Goal: Information Seeking & Learning: Learn about a topic

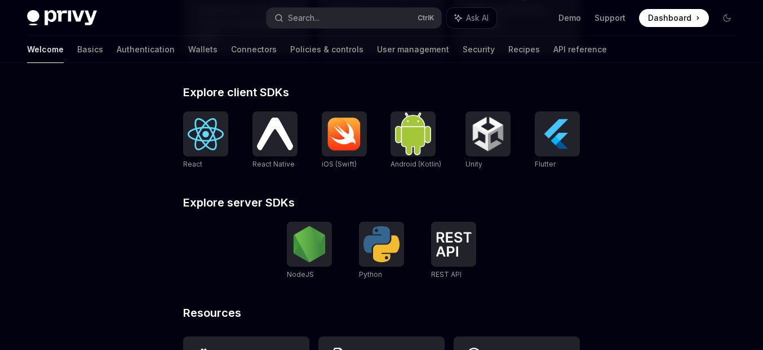
scroll to position [467, 0]
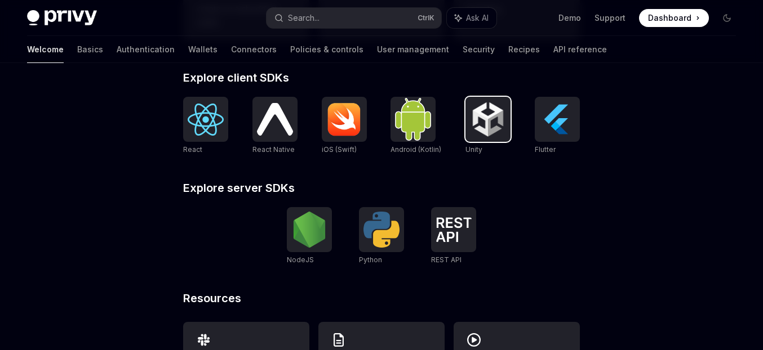
click at [475, 132] on img at bounding box center [488, 119] width 36 height 36
type textarea "*"
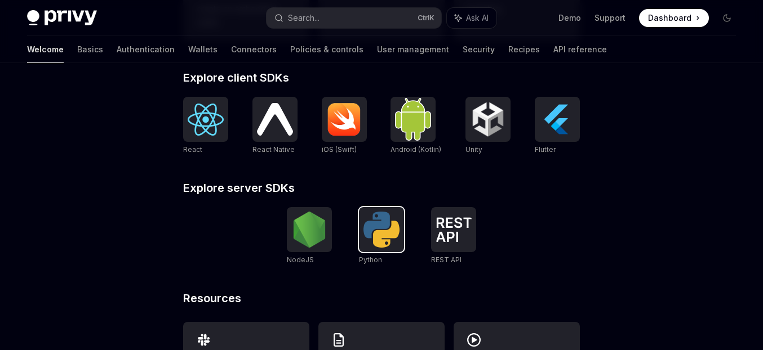
click at [380, 238] on img at bounding box center [381, 230] width 36 height 36
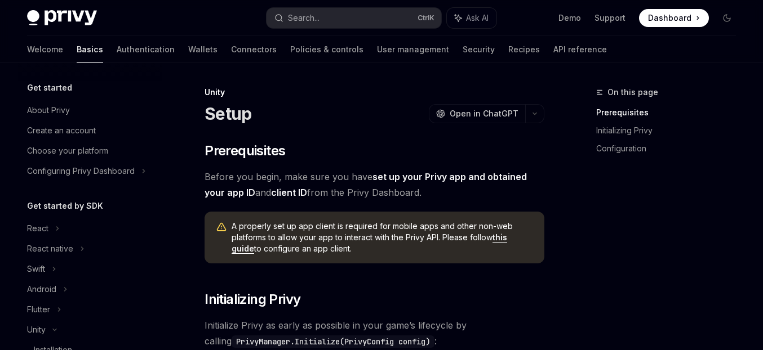
scroll to position [164, 0]
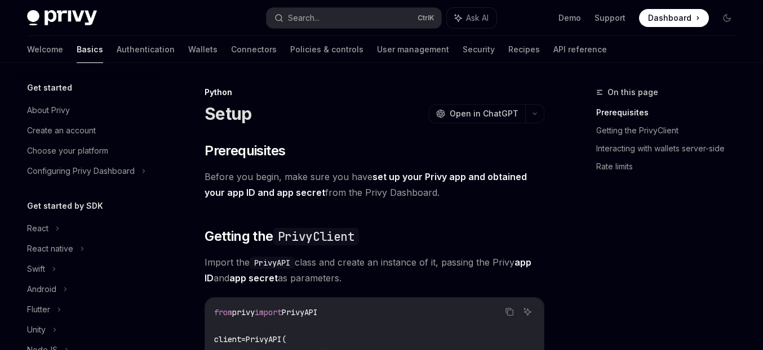
scroll to position [205, 0]
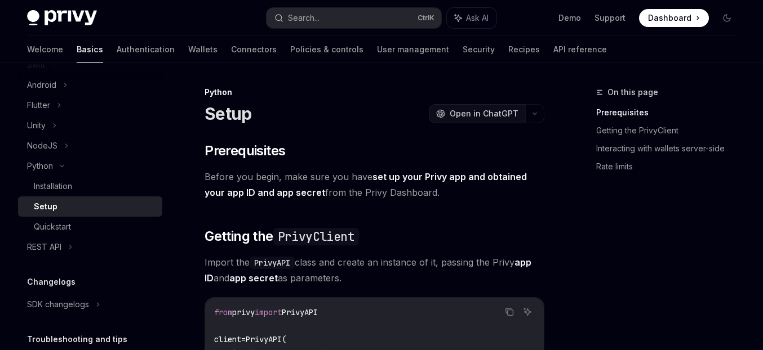
click at [490, 116] on span "Open in ChatGPT" at bounding box center [484, 113] width 69 height 11
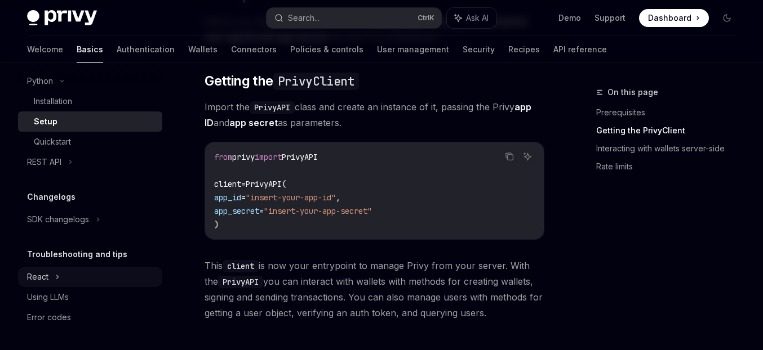
scroll to position [0, 0]
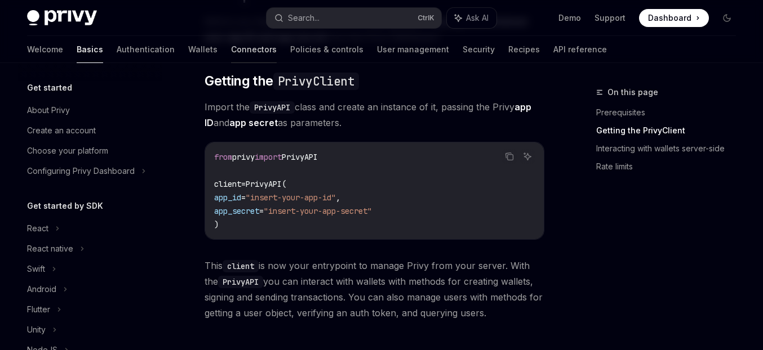
click at [231, 48] on link "Connectors" at bounding box center [254, 49] width 46 height 27
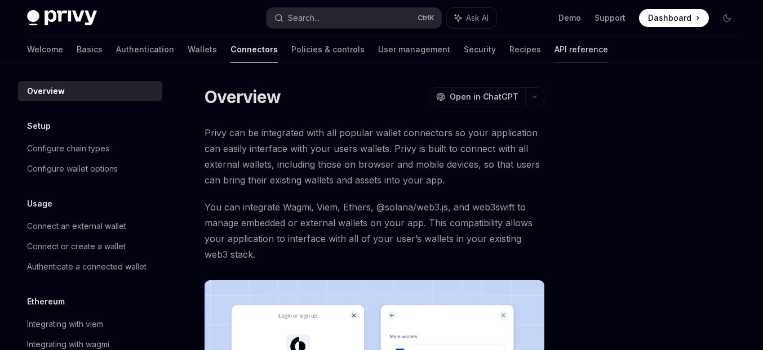
click at [554, 43] on link "API reference" at bounding box center [581, 49] width 54 height 27
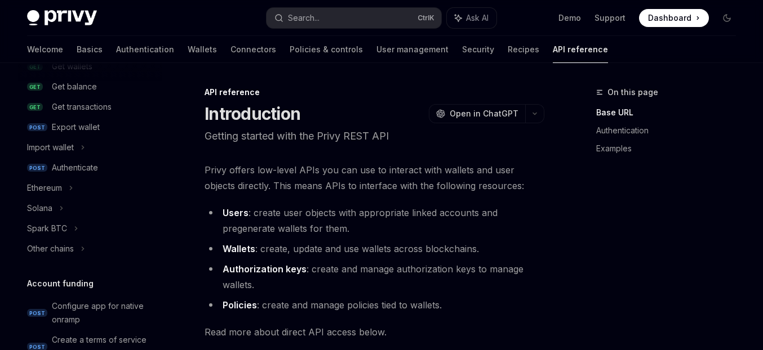
scroll to position [78, 0]
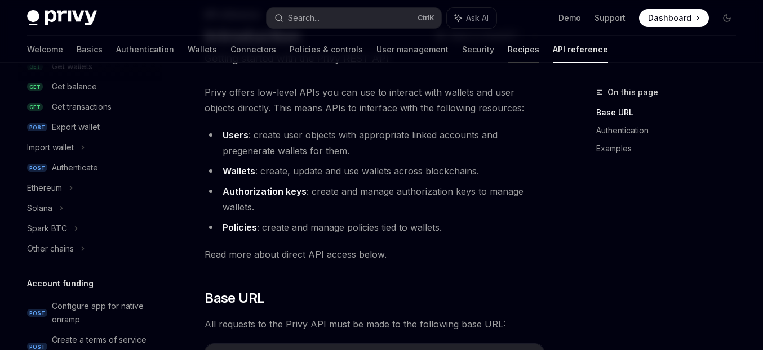
click at [508, 55] on link "Recipes" at bounding box center [524, 49] width 32 height 27
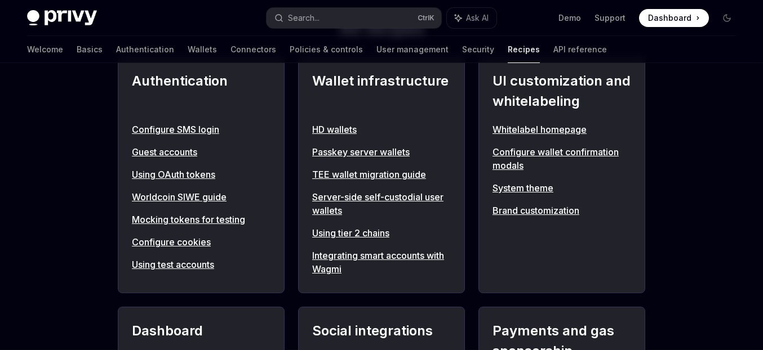
scroll to position [467, 0]
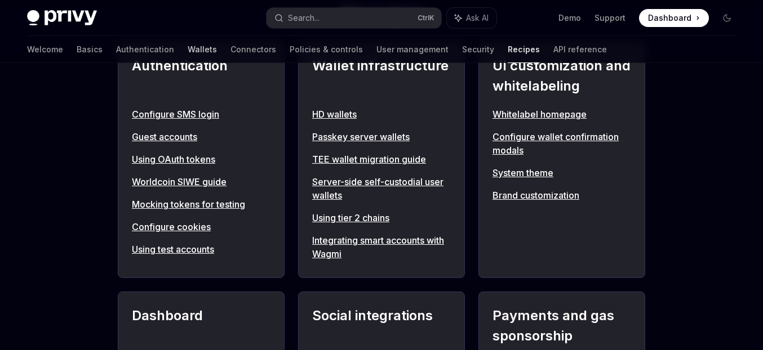
click at [188, 47] on link "Wallets" at bounding box center [202, 49] width 29 height 27
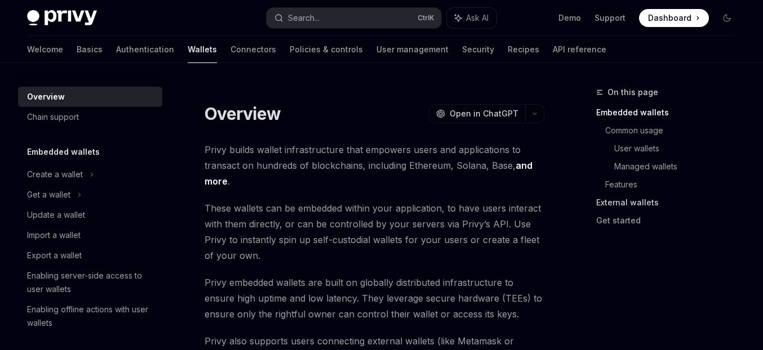
click at [628, 202] on link "External wallets" at bounding box center [670, 203] width 149 height 18
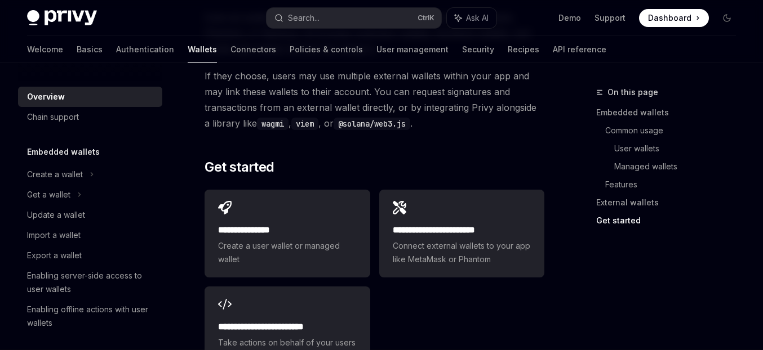
scroll to position [1971, 0]
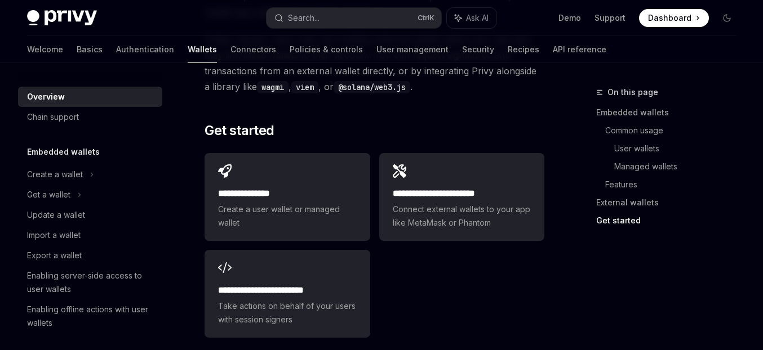
click at [85, 15] on img at bounding box center [62, 18] width 70 height 16
type textarea "*"
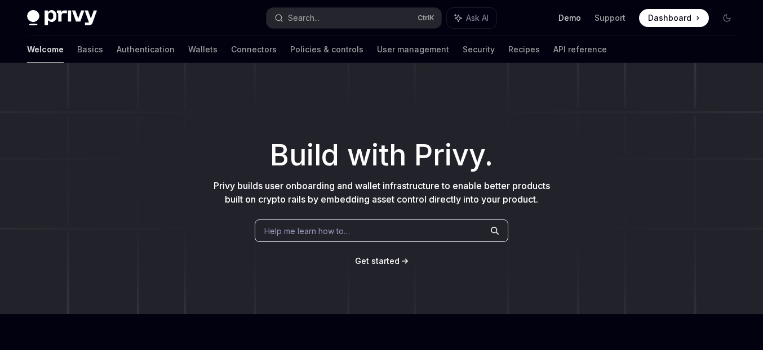
click at [574, 21] on link "Demo" at bounding box center [569, 17] width 23 height 11
click at [472, 84] on div "​ Build with Privy. Privy builds user onboarding and wallet infrastructure to e…" at bounding box center [381, 188] width 763 height 251
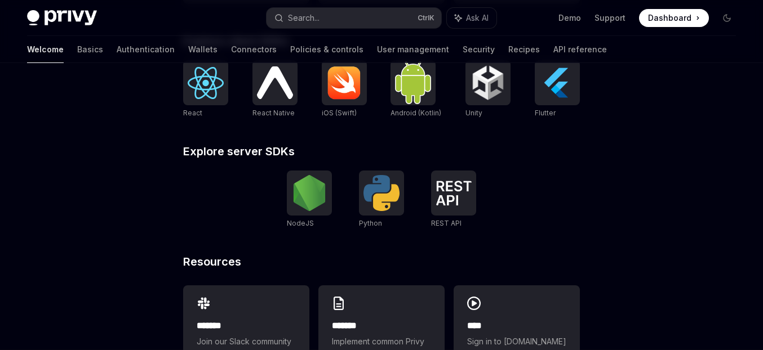
scroll to position [544, 0]
